Goal: Transaction & Acquisition: Purchase product/service

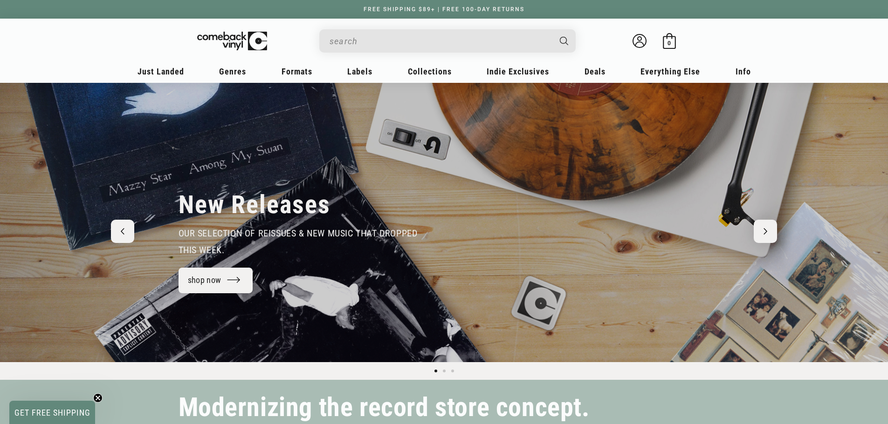
click at [433, 47] on input "When autocomplete results are available use up and down arrows to review and en…" at bounding box center [439, 41] width 221 height 19
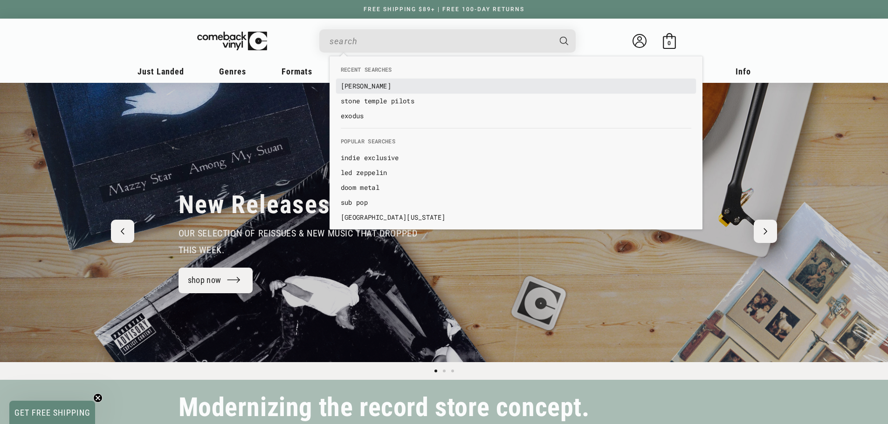
click at [363, 84] on link "bob marley" at bounding box center [516, 86] width 350 height 9
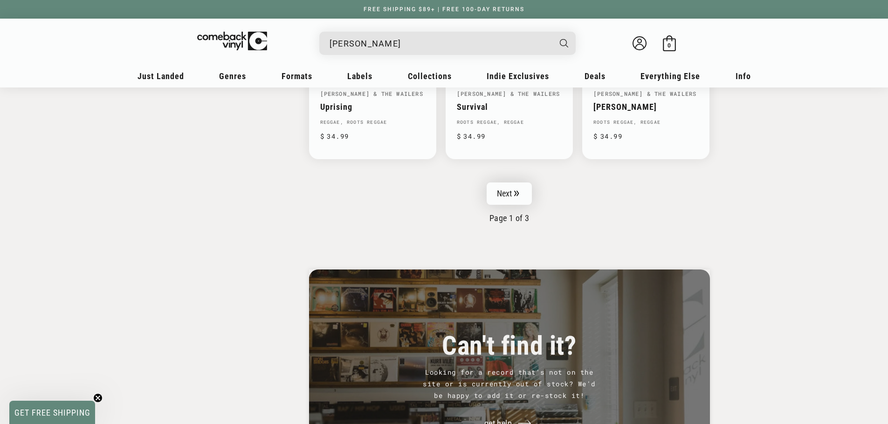
click at [520, 190] on link "Next" at bounding box center [509, 194] width 46 height 22
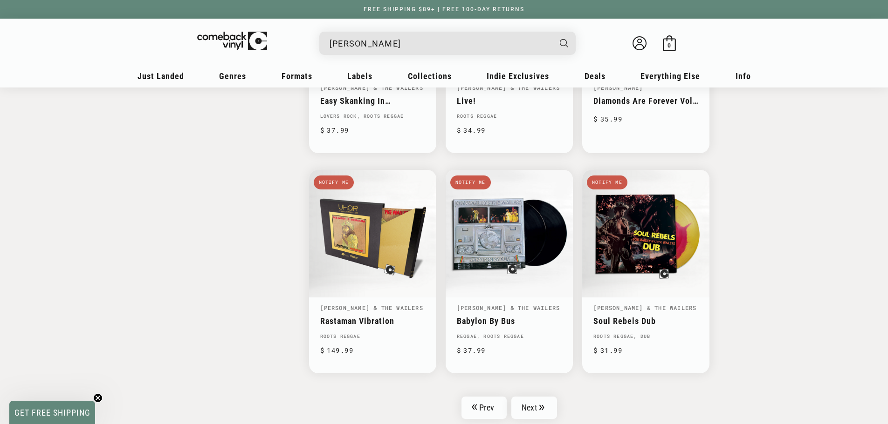
scroll to position [1351, 0]
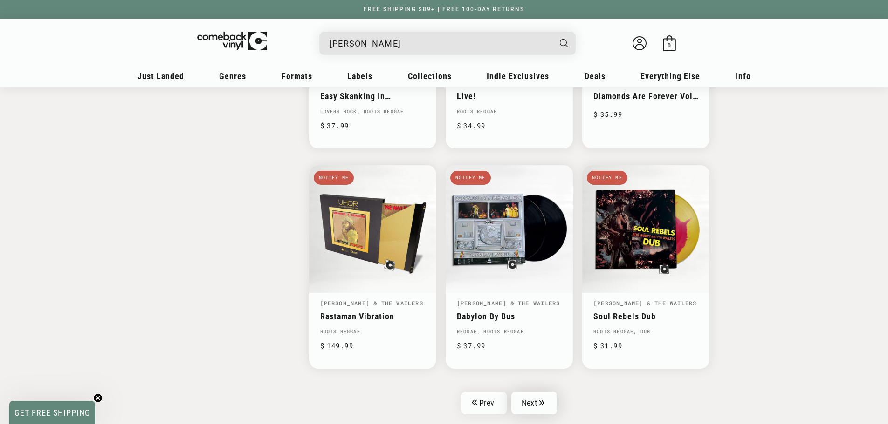
click at [540, 407] on link "Next" at bounding box center [534, 403] width 46 height 22
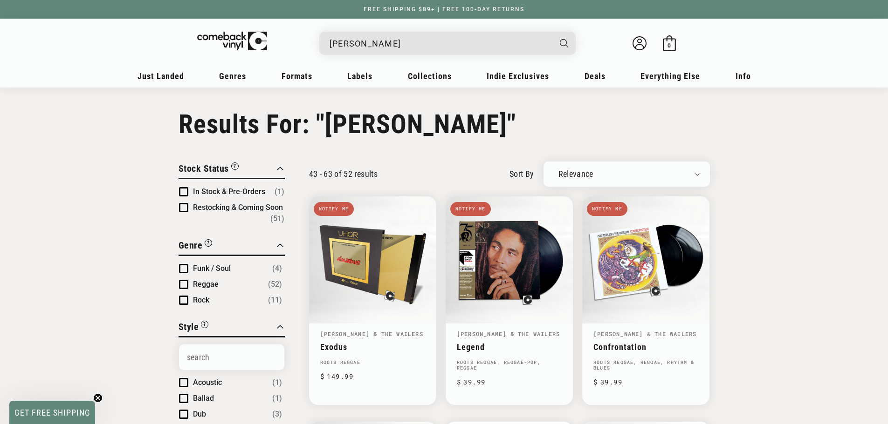
drag, startPoint x: 380, startPoint y: 44, endPoint x: 305, endPoint y: 43, distance: 75.0
click at [305, 43] on details-modal "bob marley Bob Marley And The Wailers - "Survival" Abbey Road Half Speed Series…" at bounding box center [447, 43] width 354 height 23
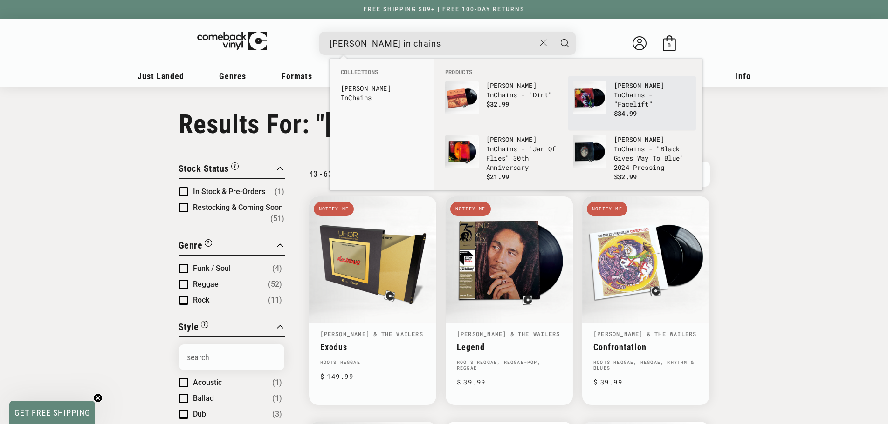
type input "alice in chains"
click at [623, 109] on span "$34.99" at bounding box center [625, 113] width 23 height 9
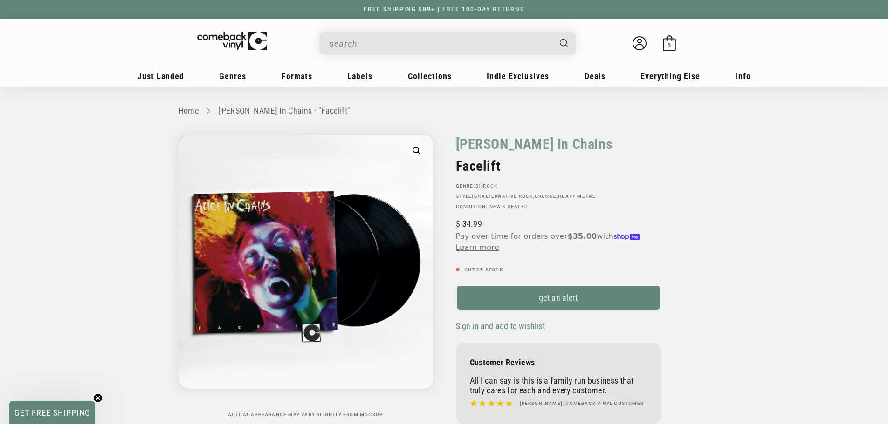
click at [391, 44] on input "When autocomplete results are available use up and down arrows to review and en…" at bounding box center [439, 43] width 221 height 19
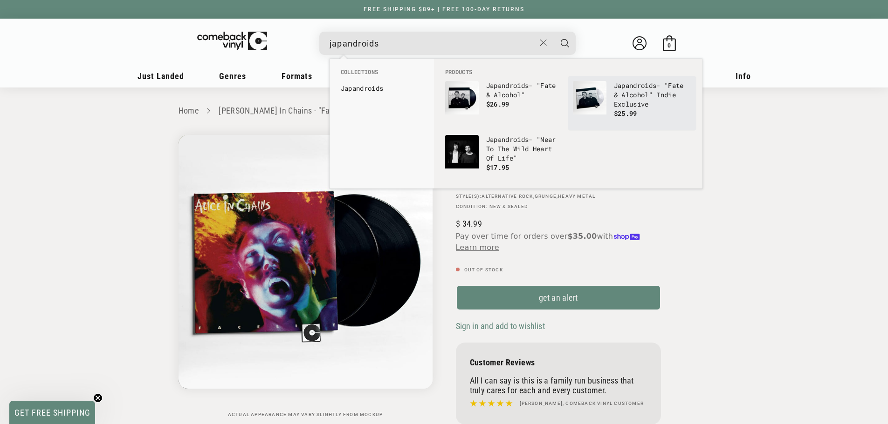
type input "japandroids"
click at [610, 96] on link "Japandroids - "Fate & Alcohol" Indie Exclusive $25.99" at bounding box center [632, 103] width 118 height 45
